Goal: Navigation & Orientation: Go to known website

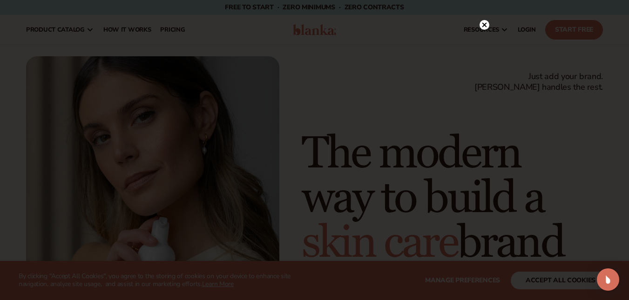
click at [483, 27] on icon at bounding box center [484, 25] width 5 height 5
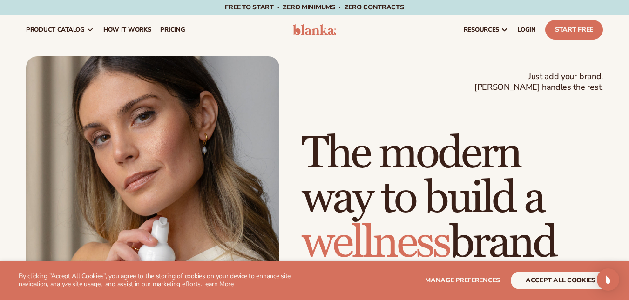
click at [312, 27] on img at bounding box center [315, 29] width 44 height 11
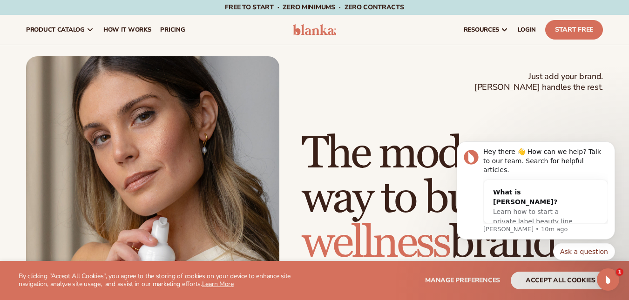
click at [341, 105] on div "Just add your brand. Blanka handles the rest. beauty,skin care,wellness,makeup …" at bounding box center [314, 216] width 577 height 320
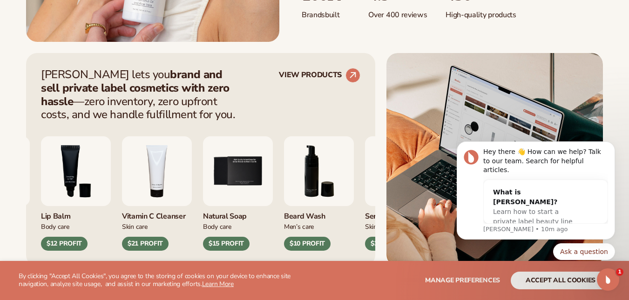
scroll to position [419, 0]
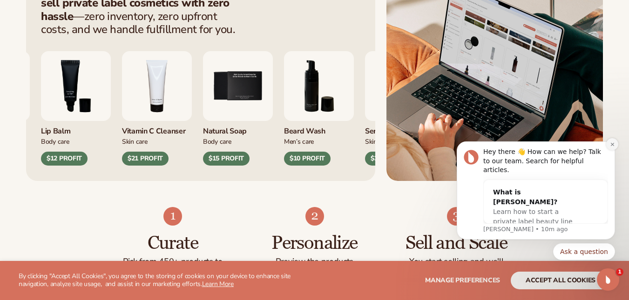
click at [612, 147] on icon "Dismiss notification" at bounding box center [612, 144] width 5 height 5
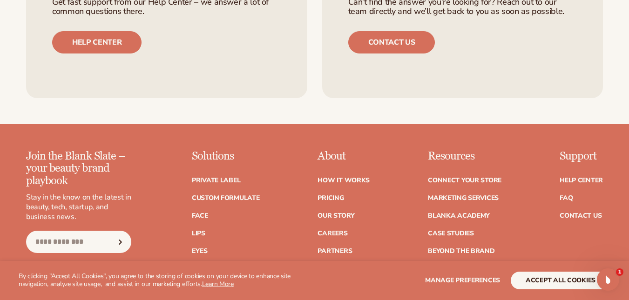
scroll to position [3554, 0]
click at [42, 264] on ul "Facebook Instagram TikTok X (Twitter) Pinterest Linkedin YouTube" at bounding box center [78, 276] width 105 height 24
click at [46, 264] on icon at bounding box center [46, 268] width 8 height 8
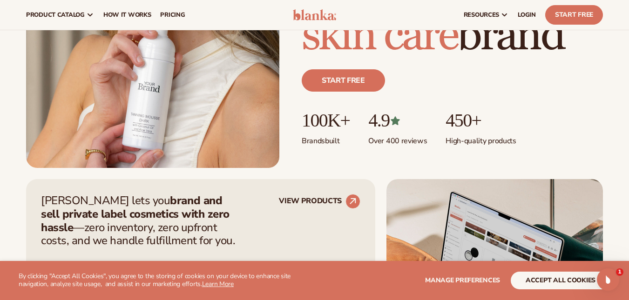
scroll to position [0, 0]
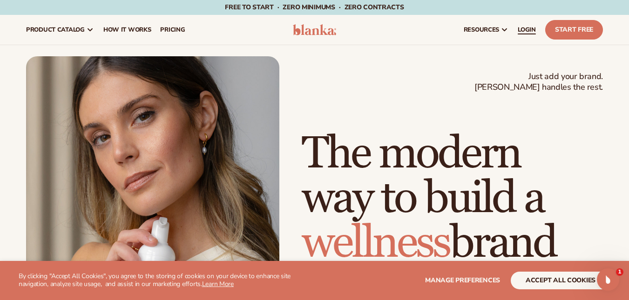
click at [529, 28] on span "LOGIN" at bounding box center [527, 29] width 18 height 7
